Goal: Task Accomplishment & Management: Use online tool/utility

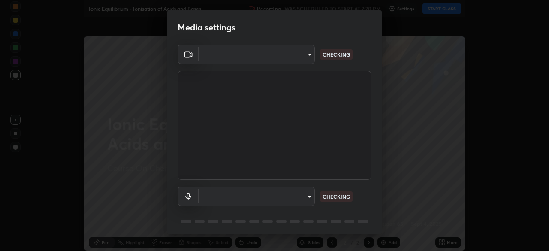
type input "3587b5fcf6e6b1efd567becf28dfd5d3df51b249fd3ad8f2a19155ee8f6d36a4"
type input "a5bdf177eec51b1681cde8c491f133588994e0059511f0b320b6d90535c1417e"
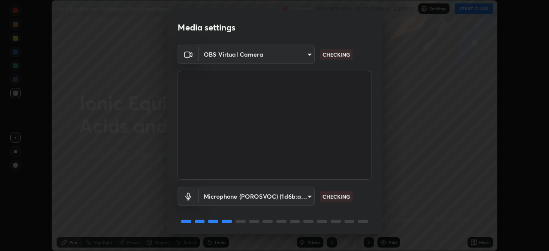
scroll to position [30, 0]
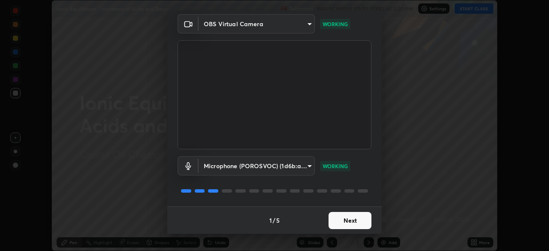
click at [345, 221] on button "Next" at bounding box center [350, 220] width 43 height 17
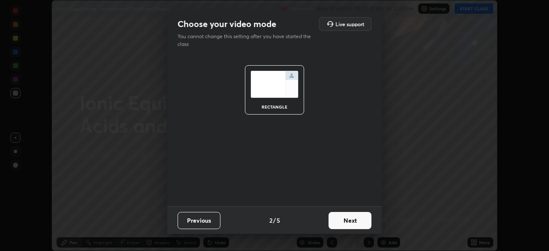
click at [346, 225] on button "Next" at bounding box center [350, 220] width 43 height 17
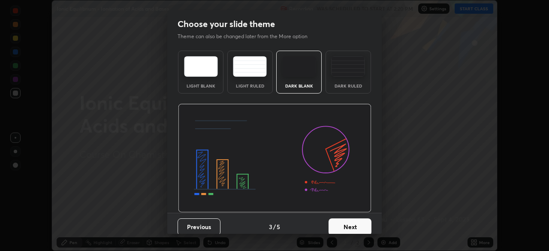
click at [349, 222] on button "Next" at bounding box center [350, 226] width 43 height 17
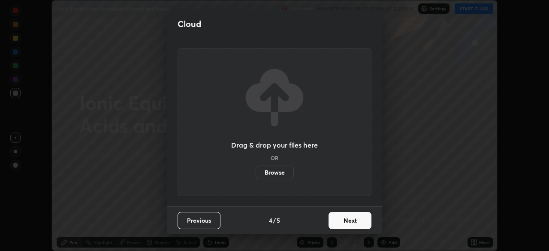
click at [350, 223] on button "Next" at bounding box center [350, 220] width 43 height 17
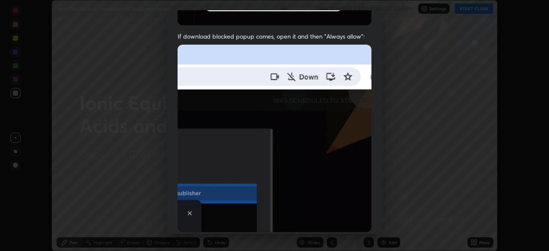
scroll to position [205, 0]
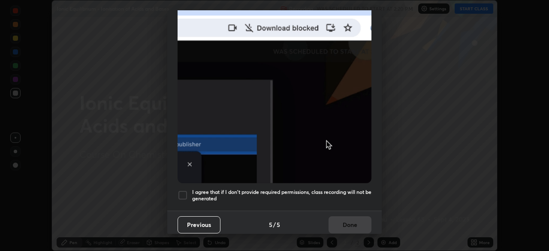
click at [337, 193] on h5 "I agree that if I don't provide required permissions, class recording will not …" at bounding box center [281, 195] width 179 height 13
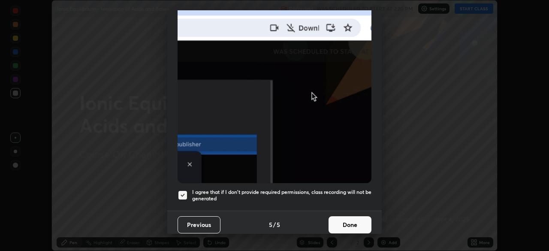
click at [341, 221] on button "Done" at bounding box center [350, 224] width 43 height 17
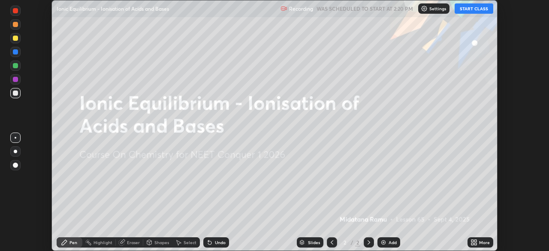
click at [468, 9] on button "START CLASS" at bounding box center [474, 8] width 39 height 10
click at [472, 242] on icon at bounding box center [472, 241] width 2 height 2
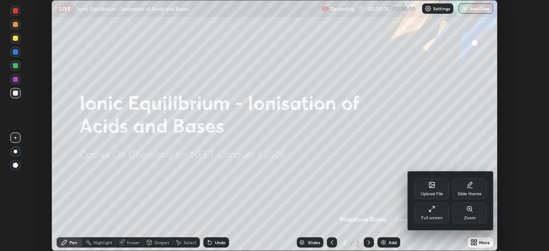
click at [433, 189] on div "Upload File" at bounding box center [432, 188] width 34 height 21
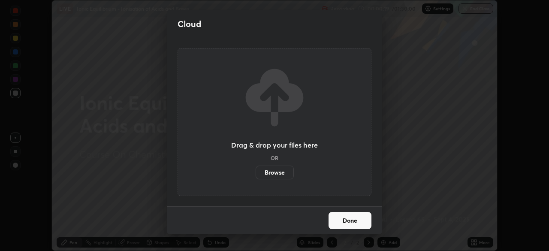
click at [279, 173] on label "Browse" at bounding box center [275, 173] width 38 height 14
click at [256, 173] on input "Browse" at bounding box center [256, 173] width 0 height 14
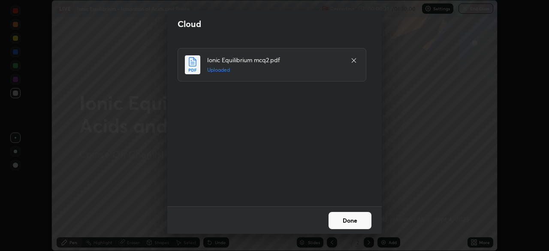
click at [350, 221] on button "Done" at bounding box center [350, 220] width 43 height 17
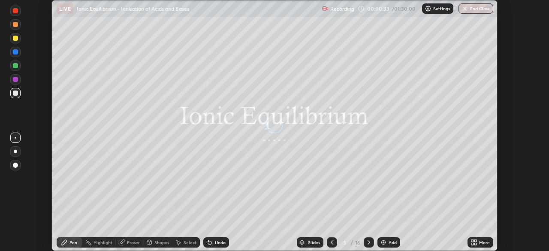
click at [309, 241] on div "Slides" at bounding box center [314, 242] width 12 height 4
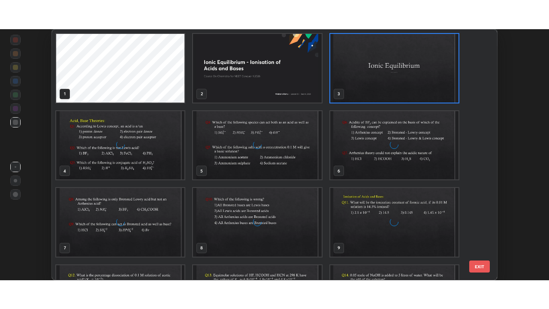
scroll to position [247, 441]
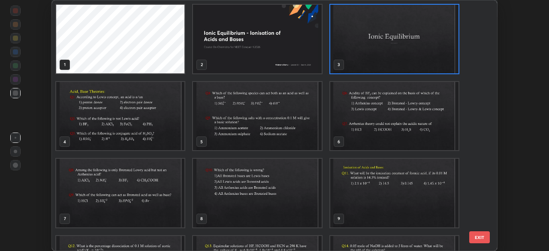
click at [391, 192] on img "grid" at bounding box center [394, 193] width 128 height 69
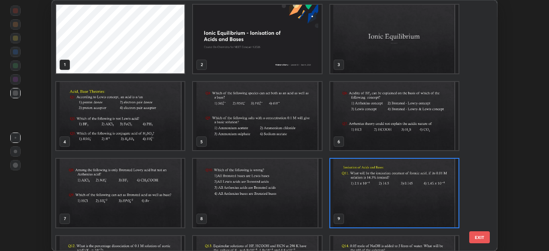
click at [393, 194] on img "grid" at bounding box center [394, 193] width 128 height 69
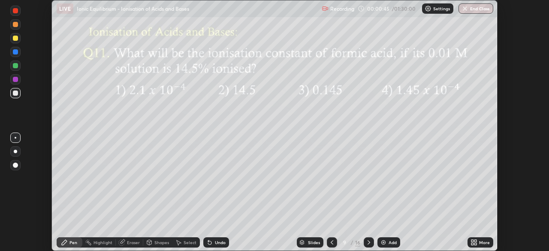
click at [471, 239] on icon at bounding box center [473, 242] width 7 height 7
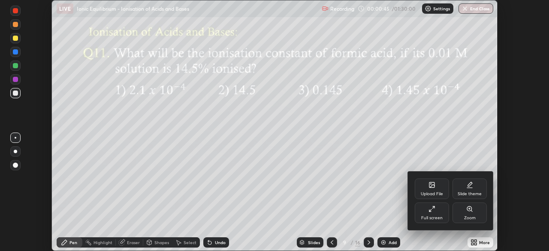
click at [440, 216] on div "Full screen" at bounding box center [431, 218] width 21 height 4
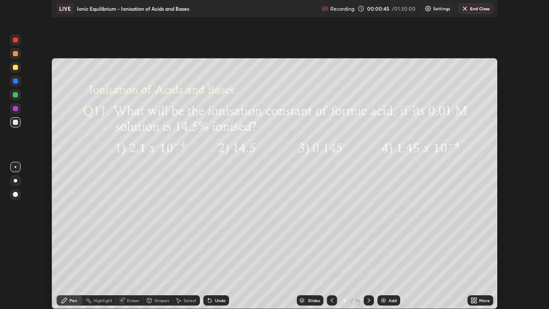
scroll to position [309, 549]
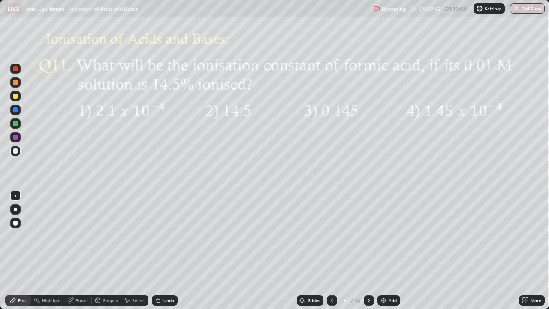
click at [15, 209] on div at bounding box center [15, 209] width 3 height 3
click at [15, 97] on div at bounding box center [15, 95] width 5 height 5
click at [15, 82] on div at bounding box center [15, 82] width 5 height 5
click at [166, 250] on div "Undo" at bounding box center [168, 300] width 11 height 4
click at [168, 250] on div "Undo" at bounding box center [168, 300] width 11 height 4
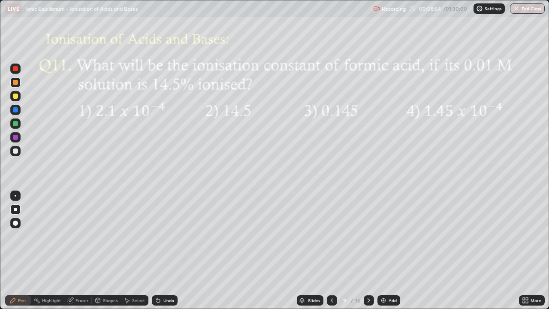
click at [166, 250] on div "Undo" at bounding box center [165, 300] width 26 height 10
click at [162, 250] on div "Undo" at bounding box center [165, 300] width 26 height 10
click at [166, 250] on div "Undo" at bounding box center [168, 300] width 11 height 4
click at [368, 250] on icon at bounding box center [369, 300] width 3 height 4
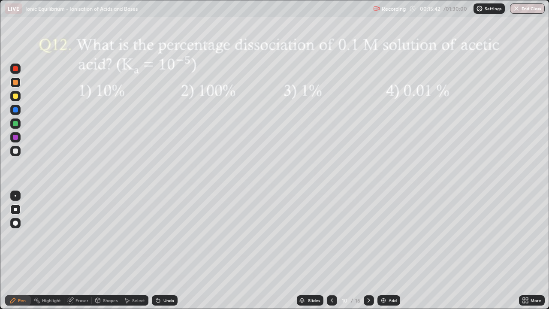
click at [78, 250] on div "Eraser" at bounding box center [81, 300] width 13 height 4
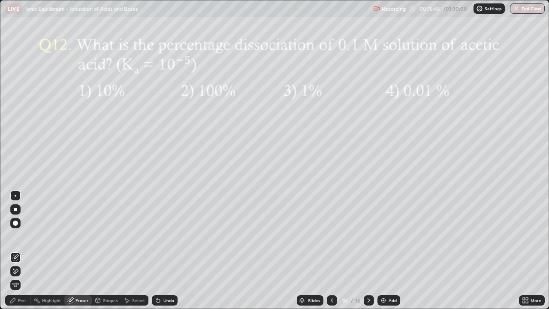
click at [18, 250] on div "Pen" at bounding box center [22, 300] width 8 height 4
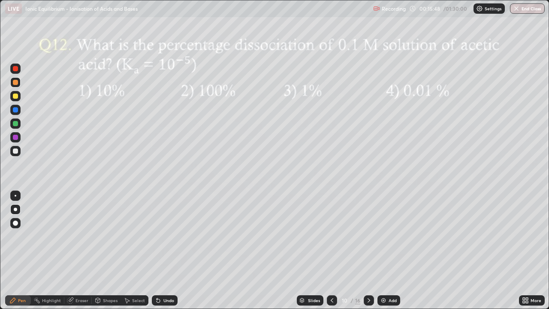
click at [78, 250] on div "Eraser" at bounding box center [81, 300] width 13 height 4
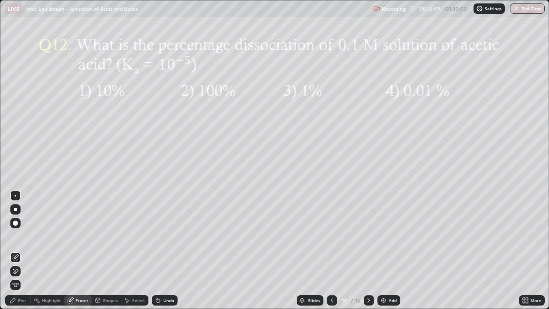
click at [20, 250] on div "Pen" at bounding box center [18, 300] width 26 height 10
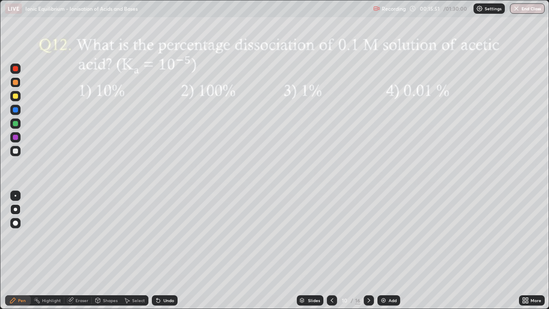
click at [75, 250] on div "Eraser" at bounding box center [81, 300] width 13 height 4
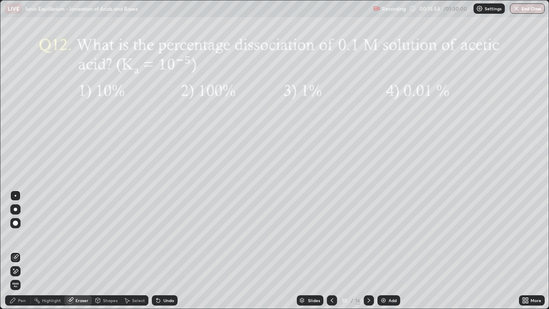
click at [19, 250] on div "Pen" at bounding box center [22, 300] width 8 height 4
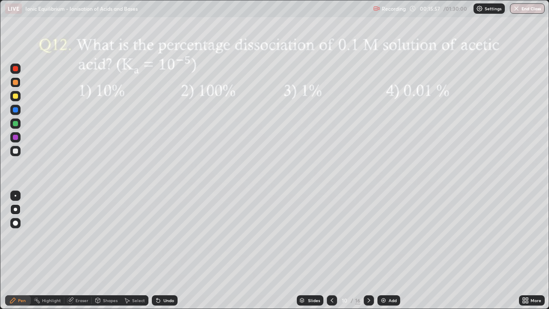
click at [161, 250] on div "Undo" at bounding box center [165, 300] width 26 height 10
click at [75, 250] on div "Eraser" at bounding box center [77, 300] width 27 height 10
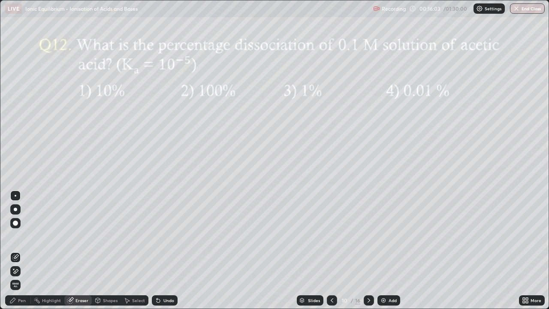
click at [18, 250] on div "Pen" at bounding box center [22, 300] width 8 height 4
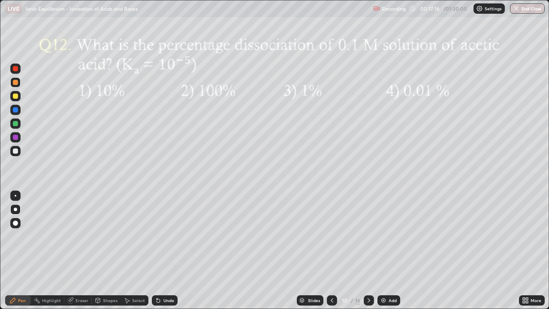
click at [368, 250] on icon at bounding box center [368, 300] width 7 height 7
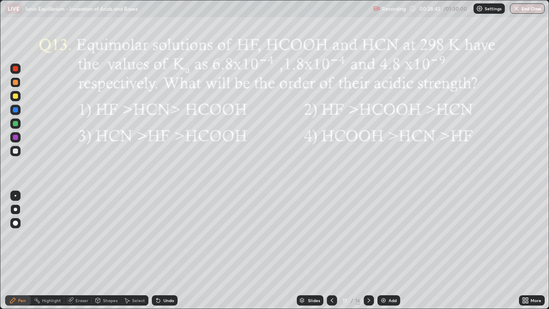
click at [13, 94] on div at bounding box center [15, 95] width 5 height 5
click at [368, 250] on icon at bounding box center [368, 300] width 7 height 7
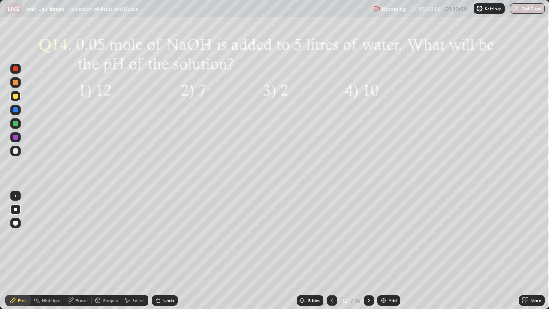
click at [14, 152] on div at bounding box center [15, 150] width 5 height 5
click at [19, 135] on div at bounding box center [15, 137] width 10 height 10
click at [15, 154] on div at bounding box center [15, 151] width 10 height 10
click at [367, 250] on icon at bounding box center [368, 300] width 7 height 7
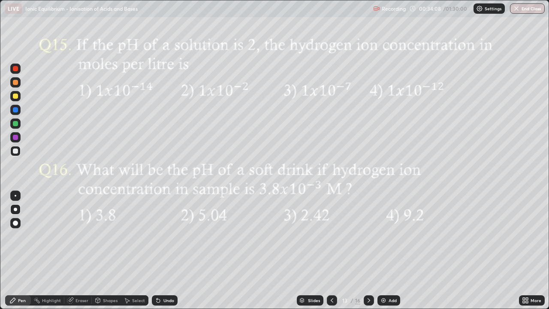
click at [15, 99] on div at bounding box center [15, 96] width 10 height 10
click at [19, 82] on div at bounding box center [15, 82] width 10 height 10
click at [170, 250] on div "Undo" at bounding box center [168, 300] width 11 height 4
click at [168, 250] on div "Undo" at bounding box center [165, 300] width 26 height 10
click at [162, 250] on div "Undo" at bounding box center [165, 300] width 26 height 10
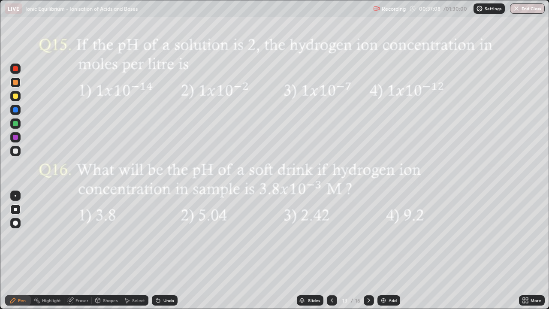
click at [369, 250] on div at bounding box center [369, 300] width 10 height 10
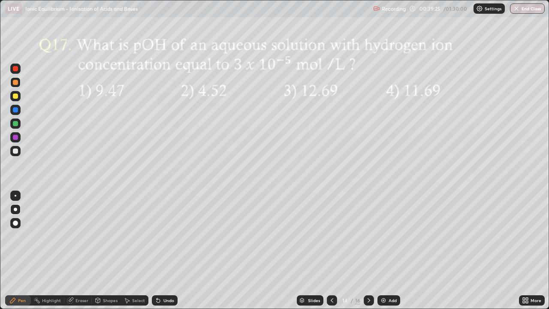
click at [368, 250] on icon at bounding box center [368, 300] width 7 height 7
click at [15, 96] on div at bounding box center [15, 95] width 5 height 5
click at [162, 250] on div "Undo" at bounding box center [165, 300] width 26 height 10
click at [11, 84] on div at bounding box center [15, 82] width 10 height 10
click at [12, 83] on div at bounding box center [15, 82] width 10 height 10
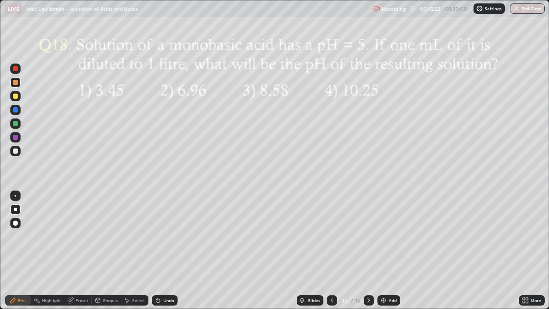
click at [18, 152] on div at bounding box center [15, 151] width 10 height 10
click at [15, 139] on div at bounding box center [15, 137] width 5 height 5
click at [15, 83] on div at bounding box center [15, 82] width 5 height 5
click at [15, 149] on div at bounding box center [15, 150] width 5 height 5
click at [166, 250] on div "Undo" at bounding box center [168, 300] width 11 height 4
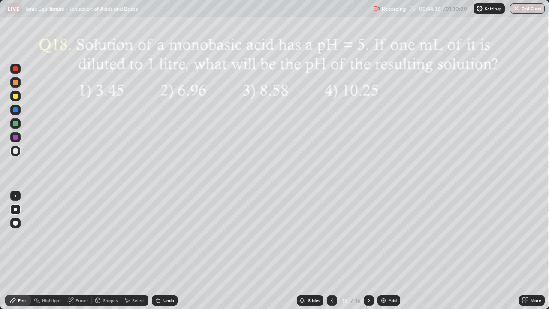
click at [167, 250] on div "Undo" at bounding box center [168, 300] width 11 height 4
click at [170, 250] on div "Undo" at bounding box center [165, 300] width 26 height 10
click at [16, 83] on div at bounding box center [15, 82] width 5 height 5
click at [368, 250] on icon at bounding box center [368, 300] width 7 height 7
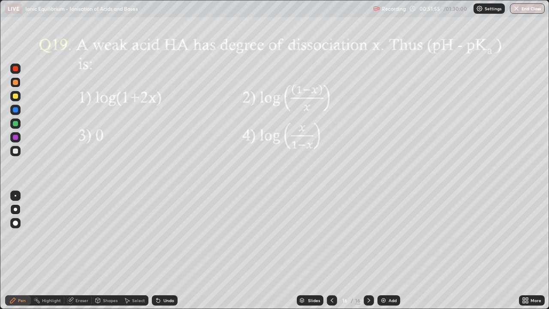
click at [20, 154] on div at bounding box center [15, 151] width 10 height 10
click at [169, 250] on div "Undo" at bounding box center [168, 300] width 11 height 4
click at [167, 250] on div "Undo" at bounding box center [165, 300] width 26 height 10
click at [167, 250] on div "Undo" at bounding box center [168, 300] width 11 height 4
click at [16, 83] on div at bounding box center [15, 82] width 5 height 5
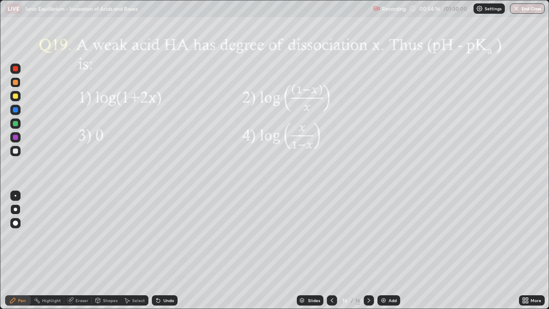
click at [82, 250] on div "Eraser" at bounding box center [81, 300] width 13 height 4
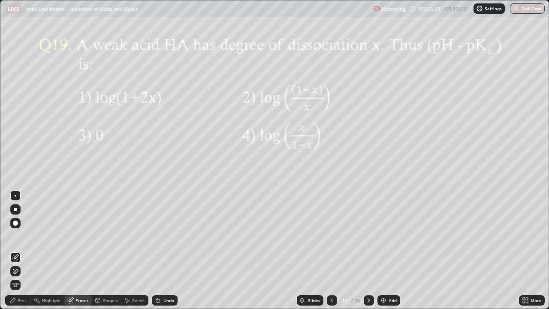
click at [18, 250] on div "Pen" at bounding box center [22, 300] width 8 height 4
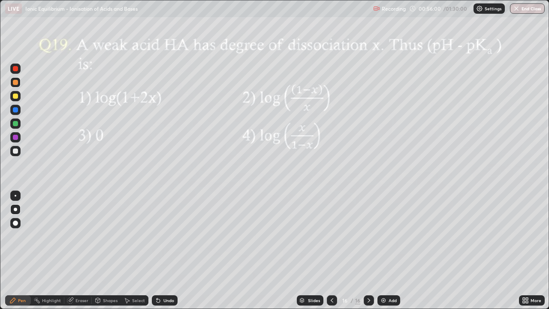
click at [15, 98] on div at bounding box center [15, 95] width 5 height 5
click at [385, 250] on img at bounding box center [383, 300] width 7 height 7
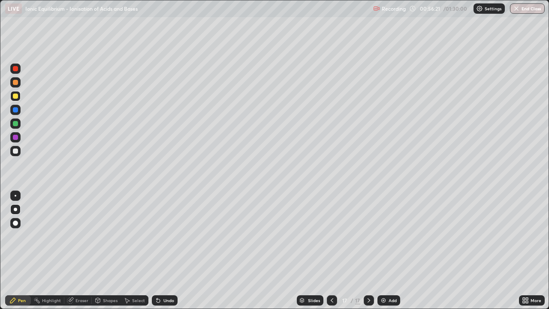
click at [16, 86] on div at bounding box center [15, 82] width 10 height 10
click at [19, 113] on div at bounding box center [15, 110] width 10 height 10
click at [12, 152] on div at bounding box center [15, 151] width 10 height 10
click at [167, 250] on div "Undo" at bounding box center [168, 300] width 11 height 4
click at [164, 250] on div "Undo" at bounding box center [168, 300] width 11 height 4
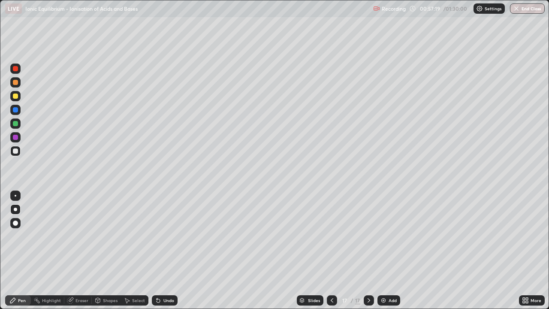
click at [163, 250] on div "Undo" at bounding box center [168, 300] width 11 height 4
click at [163, 250] on div "Undo" at bounding box center [165, 300] width 26 height 10
click at [163, 250] on div "Undo" at bounding box center [168, 300] width 11 height 4
click at [16, 96] on div at bounding box center [15, 95] width 5 height 5
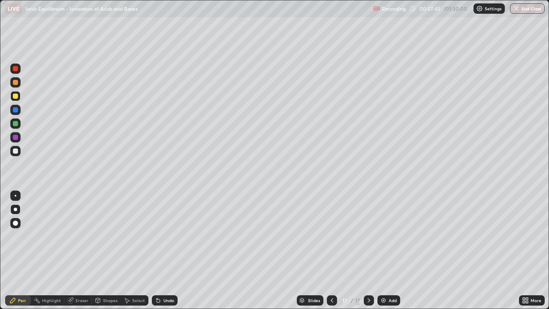
click at [17, 152] on div at bounding box center [15, 150] width 5 height 5
click at [16, 138] on div at bounding box center [15, 137] width 5 height 5
click at [14, 152] on div at bounding box center [15, 150] width 5 height 5
click at [15, 85] on div at bounding box center [15, 82] width 10 height 10
click at [19, 125] on div at bounding box center [15, 123] width 10 height 10
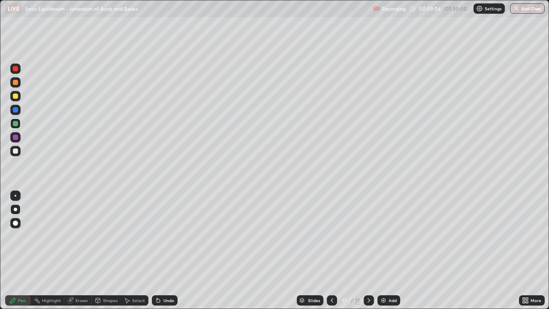
click at [20, 152] on div at bounding box center [15, 151] width 10 height 10
click at [15, 138] on div at bounding box center [15, 137] width 5 height 5
click at [18, 96] on div at bounding box center [15, 95] width 5 height 5
click at [16, 153] on div at bounding box center [15, 150] width 5 height 5
click at [16, 136] on div at bounding box center [15, 137] width 5 height 5
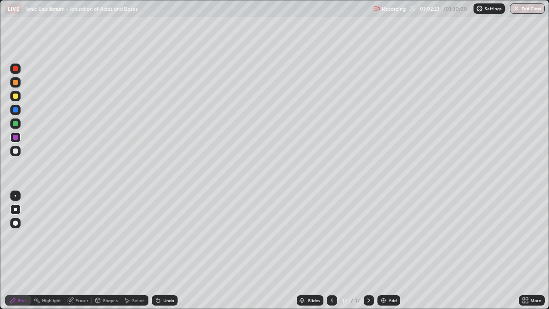
click at [14, 82] on div at bounding box center [15, 82] width 5 height 5
click at [17, 151] on div at bounding box center [15, 150] width 5 height 5
click at [17, 83] on div at bounding box center [15, 82] width 5 height 5
click at [17, 152] on div at bounding box center [15, 150] width 5 height 5
click at [15, 83] on div at bounding box center [15, 82] width 5 height 5
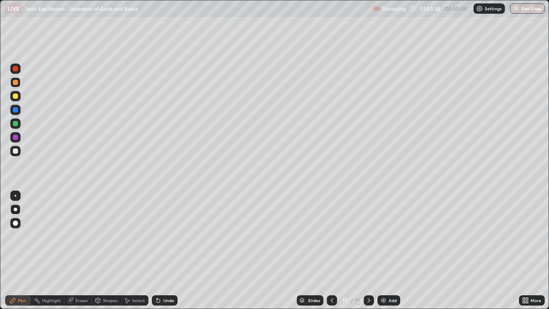
click at [19, 152] on div at bounding box center [15, 151] width 10 height 10
click at [16, 123] on div at bounding box center [15, 123] width 5 height 5
click at [18, 151] on div at bounding box center [15, 150] width 5 height 5
click at [16, 139] on div at bounding box center [15, 137] width 5 height 5
click at [19, 124] on div at bounding box center [15, 123] width 10 height 10
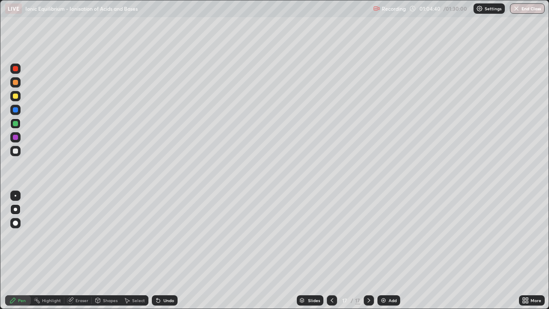
click at [16, 83] on div at bounding box center [15, 82] width 5 height 5
click at [16, 123] on div at bounding box center [15, 123] width 5 height 5
click at [382, 250] on img at bounding box center [383, 300] width 7 height 7
click at [330, 250] on icon at bounding box center [332, 300] width 7 height 7
click at [368, 250] on icon at bounding box center [368, 300] width 7 height 7
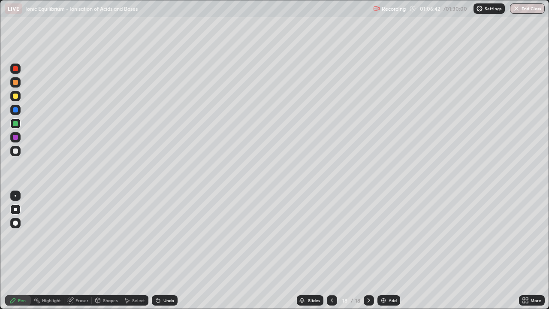
click at [20, 81] on div at bounding box center [15, 82] width 10 height 10
click at [18, 127] on div at bounding box center [15, 123] width 10 height 10
click at [17, 153] on div at bounding box center [15, 150] width 5 height 5
click at [17, 124] on div at bounding box center [15, 123] width 5 height 5
click at [80, 250] on div "Eraser" at bounding box center [77, 300] width 27 height 10
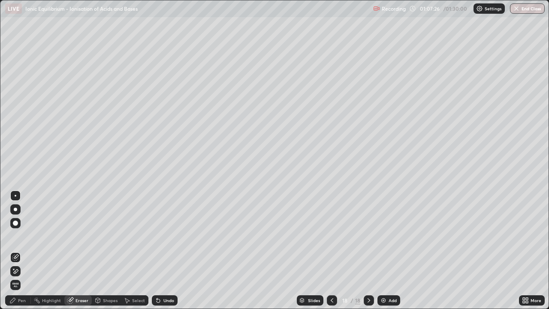
click at [18, 250] on div "Pen" at bounding box center [22, 300] width 8 height 4
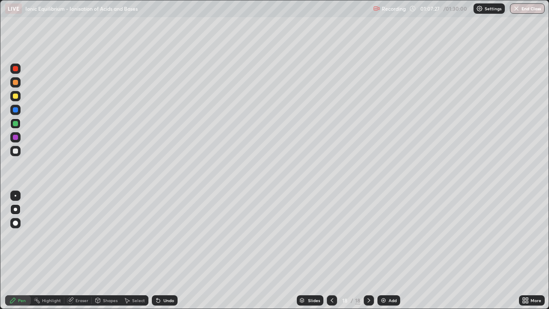
click at [15, 152] on div at bounding box center [15, 150] width 5 height 5
click at [14, 105] on div at bounding box center [15, 110] width 10 height 10
click at [14, 154] on div at bounding box center [15, 151] width 10 height 10
click at [169, 250] on div "Undo" at bounding box center [165, 300] width 26 height 10
click at [81, 250] on div "Eraser" at bounding box center [81, 300] width 13 height 4
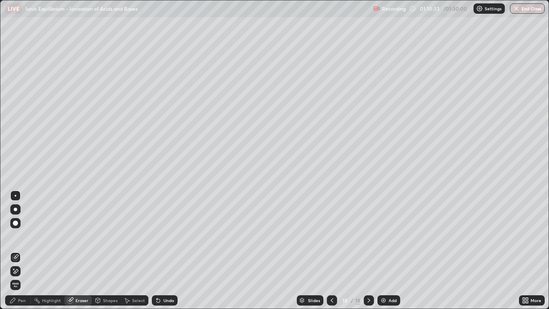
click at [21, 250] on div "Pen" at bounding box center [22, 300] width 8 height 4
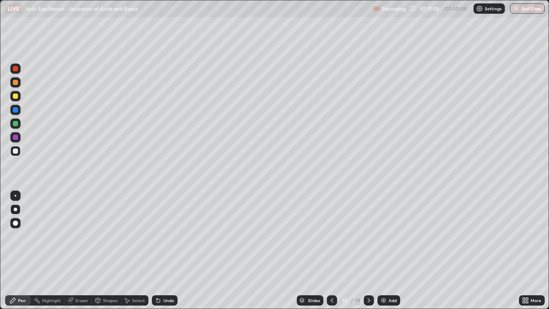
click at [15, 136] on div at bounding box center [15, 137] width 5 height 5
click at [15, 110] on div at bounding box center [15, 109] width 5 height 5
click at [17, 154] on div at bounding box center [15, 151] width 10 height 10
click at [15, 110] on div at bounding box center [15, 109] width 5 height 5
click at [16, 87] on div at bounding box center [15, 82] width 10 height 10
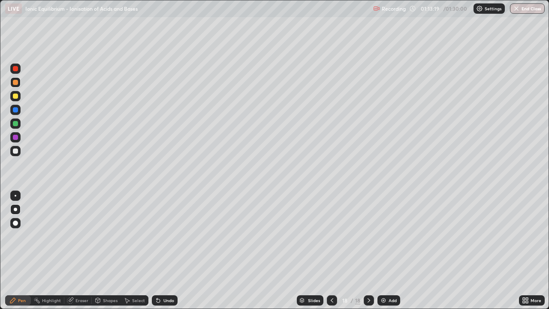
click at [15, 152] on div at bounding box center [15, 150] width 5 height 5
click at [15, 137] on div at bounding box center [15, 137] width 5 height 5
click at [15, 96] on div at bounding box center [15, 95] width 5 height 5
click at [17, 136] on div at bounding box center [15, 137] width 5 height 5
click at [15, 99] on div at bounding box center [15, 96] width 10 height 10
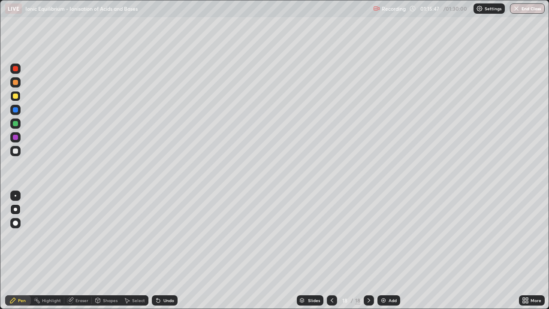
click at [15, 155] on div at bounding box center [15, 151] width 10 height 10
click at [380, 250] on img at bounding box center [383, 300] width 7 height 7
click at [17, 83] on div at bounding box center [15, 82] width 5 height 5
click at [16, 151] on div at bounding box center [15, 150] width 5 height 5
click at [14, 84] on div at bounding box center [15, 82] width 5 height 5
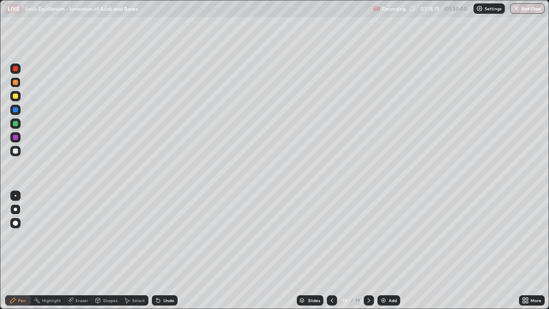
click at [15, 152] on div at bounding box center [15, 150] width 5 height 5
click at [13, 82] on div at bounding box center [15, 82] width 5 height 5
click at [17, 156] on div at bounding box center [15, 151] width 10 height 10
click at [304, 250] on div "Slides" at bounding box center [310, 300] width 27 height 10
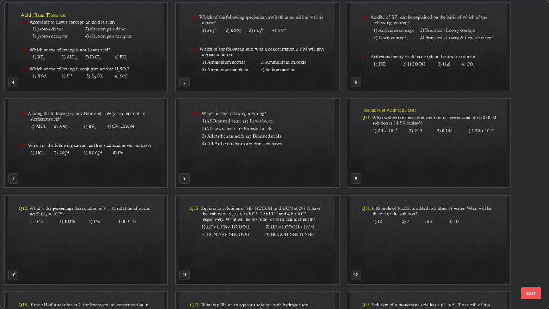
scroll to position [60, 0]
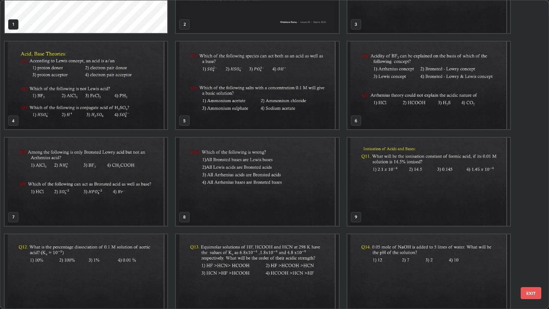
click at [296, 108] on img "grid" at bounding box center [257, 86] width 163 height 88
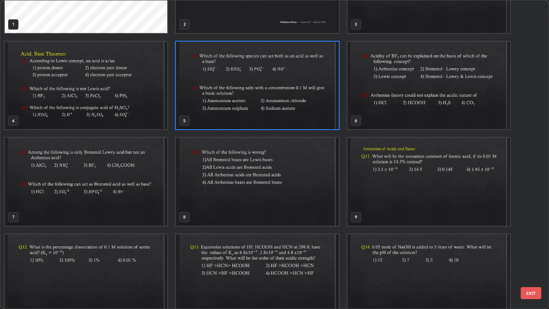
click at [298, 107] on img "grid" at bounding box center [257, 86] width 163 height 88
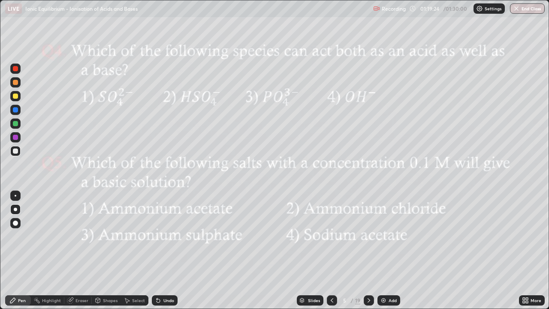
click at [16, 96] on div at bounding box center [15, 95] width 5 height 5
click at [310, 250] on div "Slides" at bounding box center [314, 300] width 12 height 4
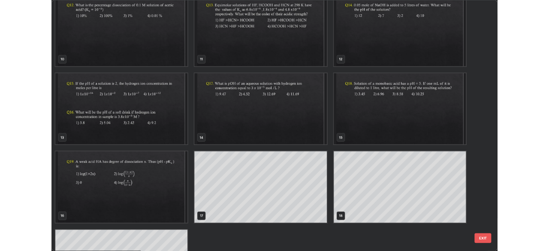
scroll to position [366, 0]
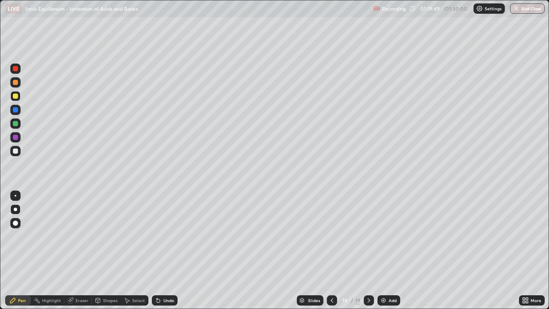
click at [20, 152] on div at bounding box center [15, 151] width 10 height 10
click at [166, 250] on div "Undo" at bounding box center [168, 300] width 11 height 4
click at [163, 250] on div "Undo" at bounding box center [168, 300] width 11 height 4
click at [169, 250] on div "Undo" at bounding box center [165, 300] width 26 height 10
click at [76, 250] on div "Eraser" at bounding box center [81, 300] width 13 height 4
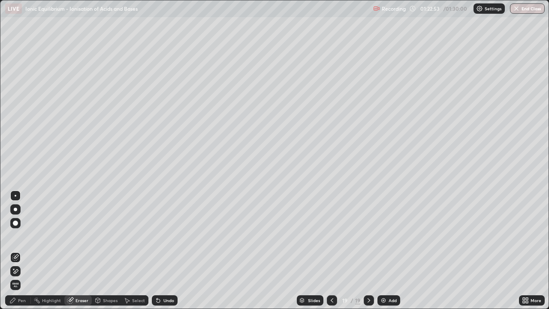
click at [14, 250] on icon at bounding box center [13, 268] width 1 height 1
click at [20, 250] on div "Pen" at bounding box center [22, 300] width 8 height 4
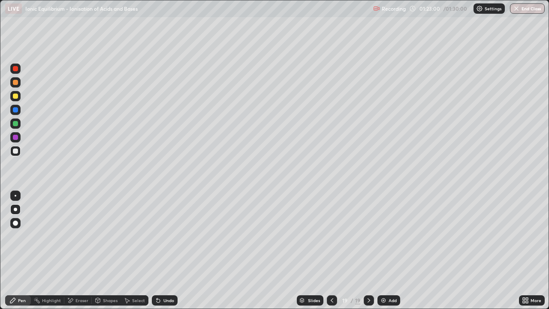
click at [17, 83] on div at bounding box center [15, 82] width 5 height 5
click at [15, 96] on div at bounding box center [15, 95] width 5 height 5
click at [15, 124] on div at bounding box center [15, 123] width 5 height 5
click at [18, 154] on div at bounding box center [15, 151] width 10 height 10
click at [16, 96] on div at bounding box center [15, 95] width 5 height 5
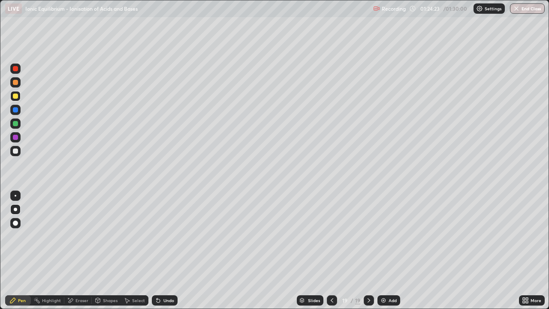
click at [15, 122] on div at bounding box center [15, 123] width 5 height 5
click at [167, 250] on div "Undo" at bounding box center [168, 300] width 11 height 4
click at [173, 250] on div "Undo" at bounding box center [165, 300] width 26 height 10
click at [16, 151] on div at bounding box center [15, 150] width 5 height 5
click at [15, 96] on div at bounding box center [15, 95] width 5 height 5
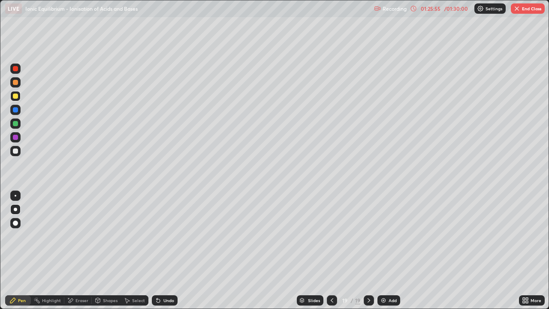
click at [16, 137] on div at bounding box center [15, 137] width 5 height 5
click at [18, 154] on div at bounding box center [15, 151] width 10 height 10
click at [532, 250] on div "More" at bounding box center [532, 300] width 26 height 10
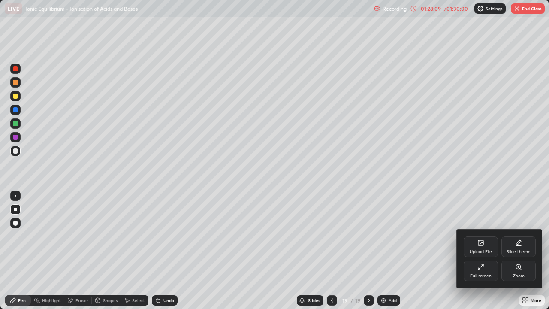
click at [483, 250] on icon at bounding box center [480, 266] width 7 height 7
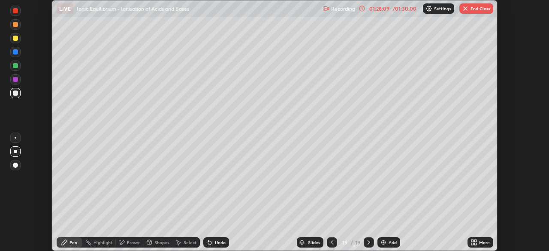
scroll to position [42636, 42338]
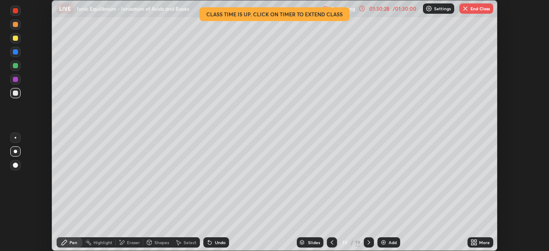
click at [474, 9] on button "End Class" at bounding box center [476, 8] width 34 height 10
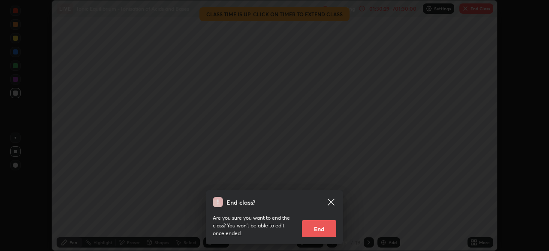
click at [324, 223] on button "End" at bounding box center [319, 228] width 34 height 17
